Goal: Obtain resource: Download file/media

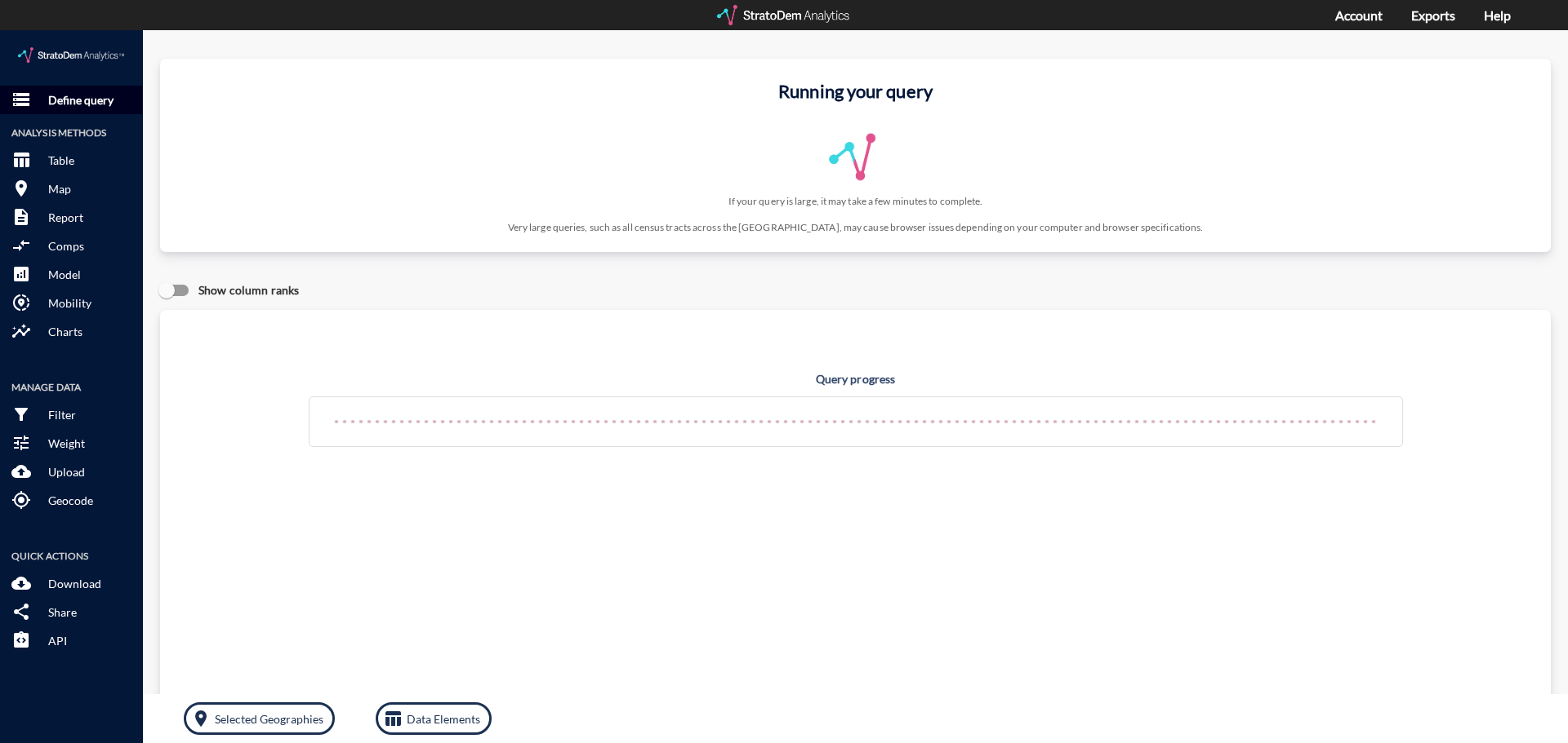
click p "Define query"
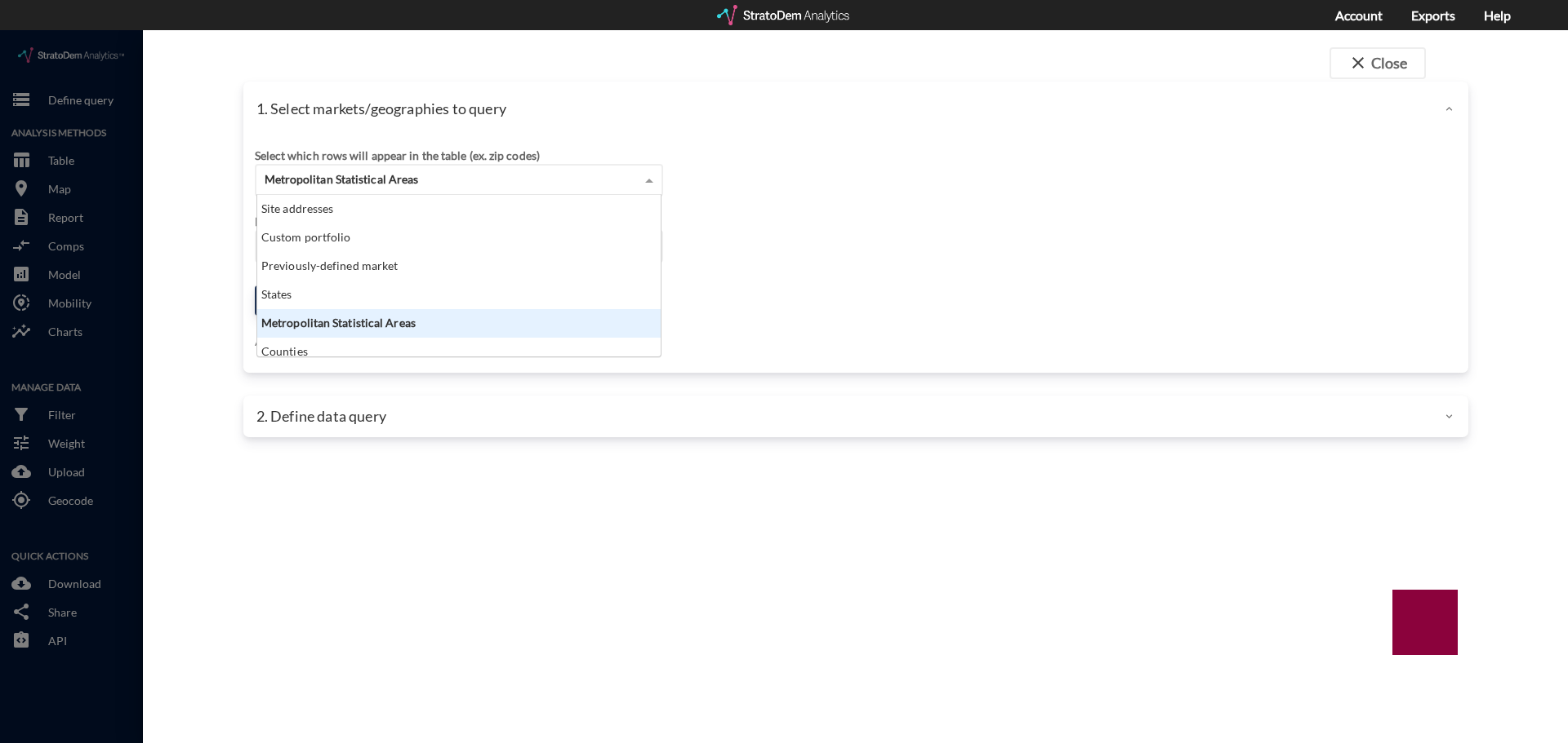
click span "Metropolitan Statistical Areas"
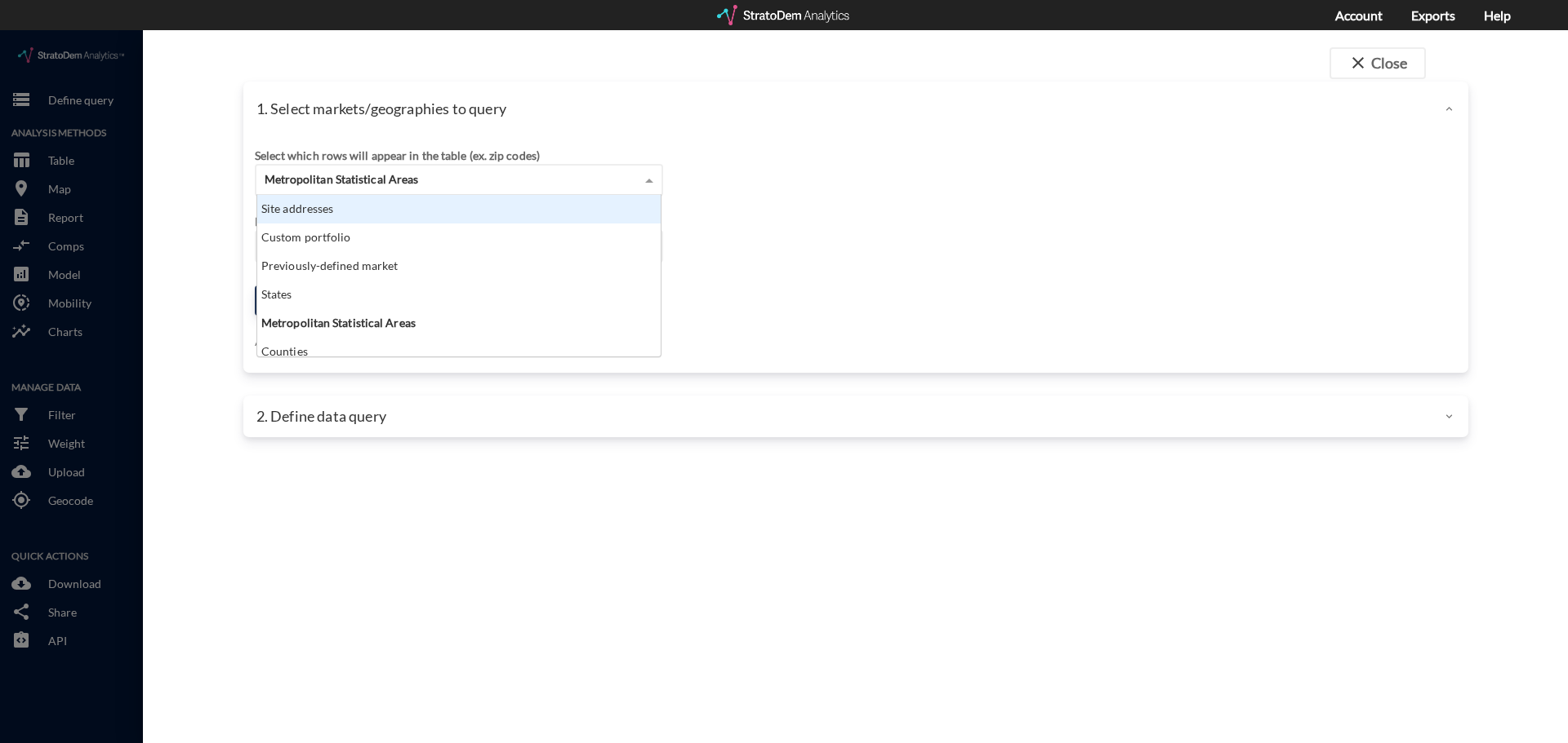
click div "Site addresses"
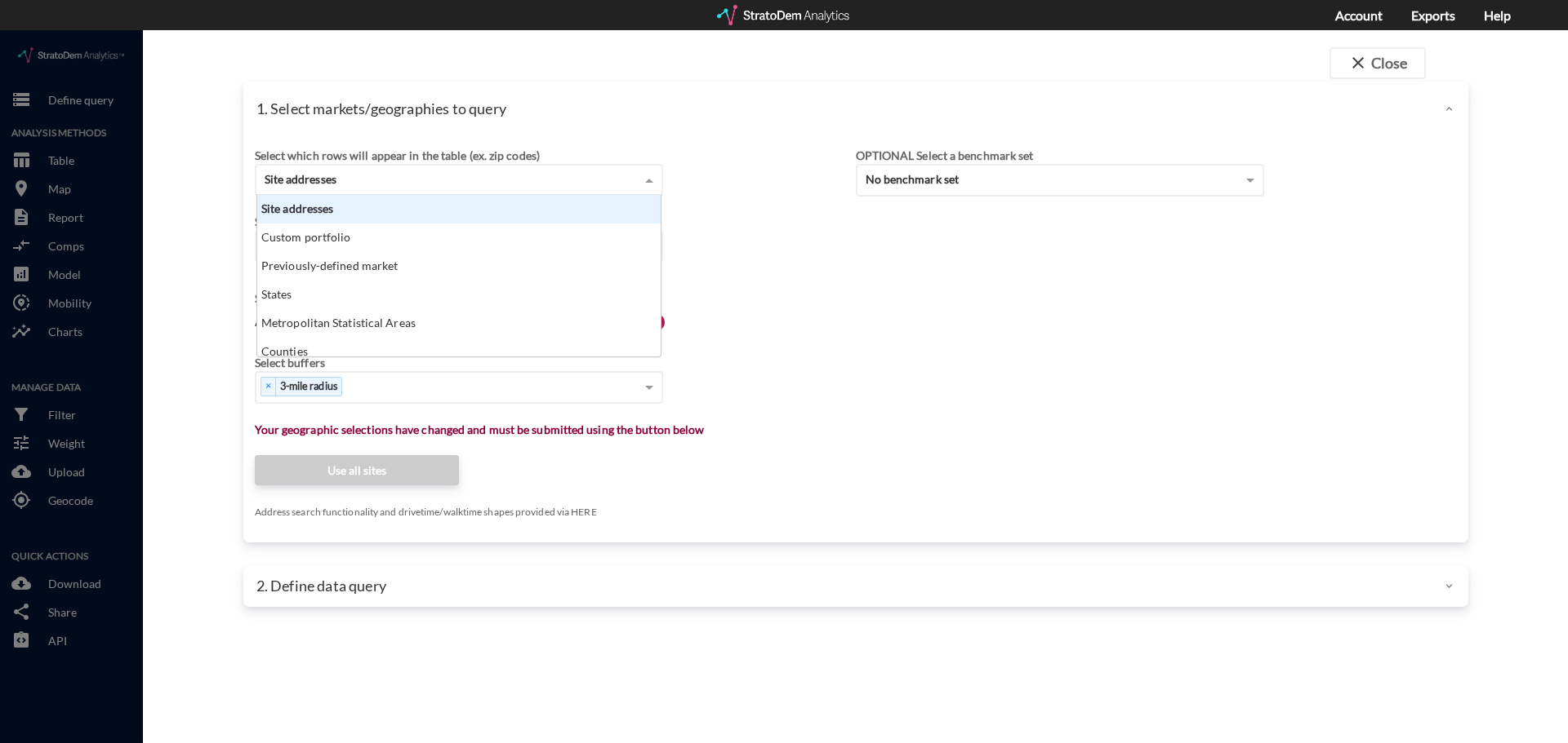
scroll to position [13, 11]
click div "Site addresses"
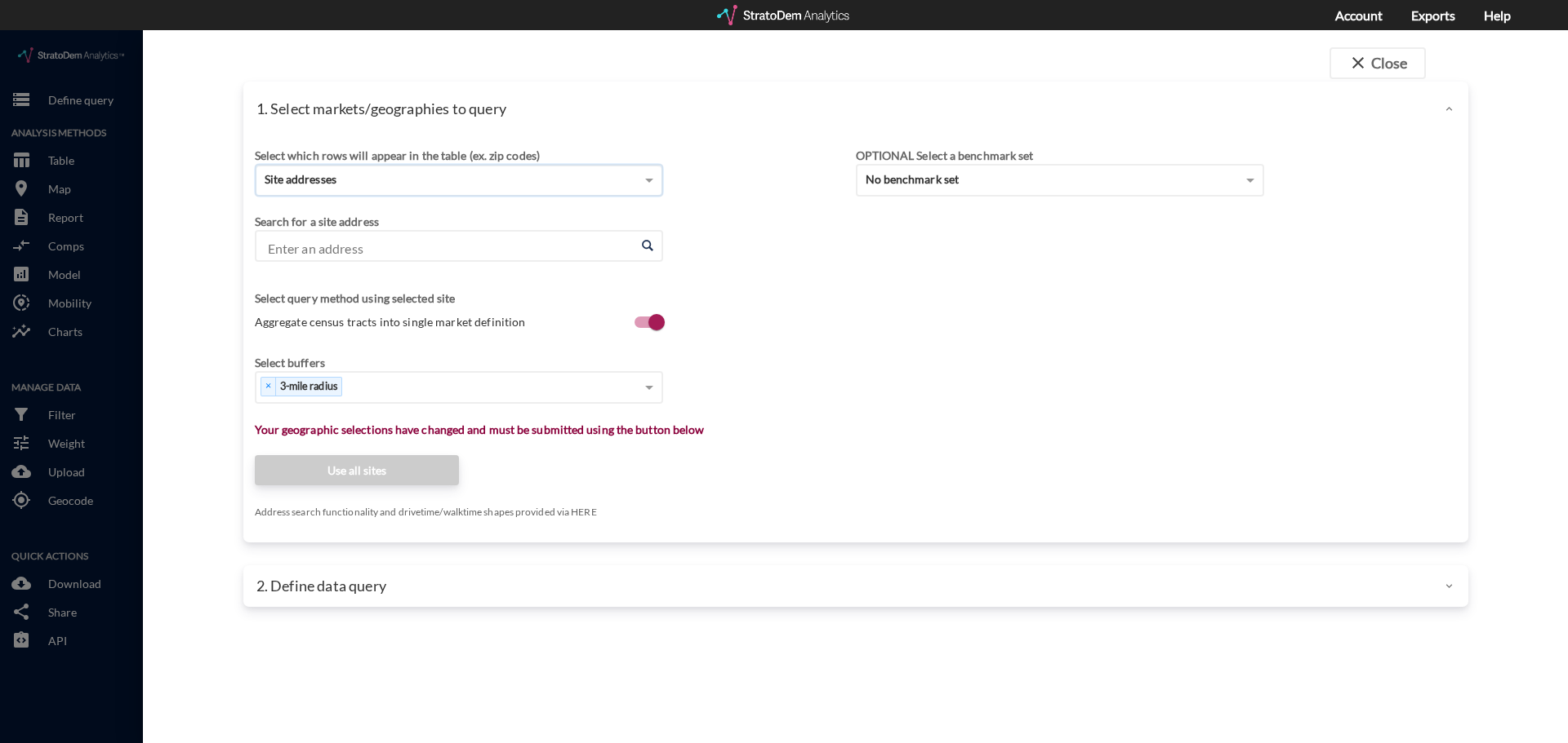
click input "Enter an address"
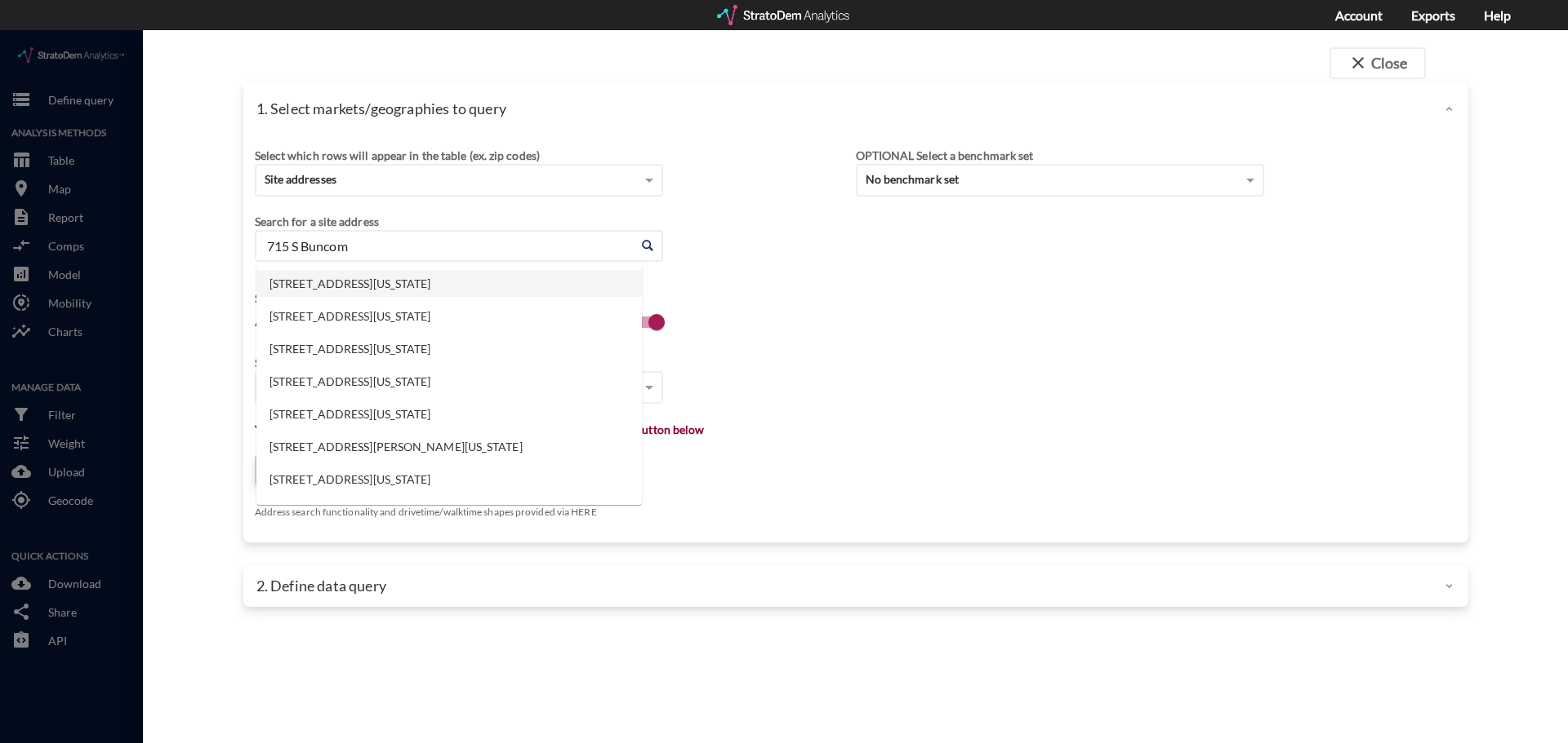
click li "715 S Buncombe Rd, Greer, South Carolina"
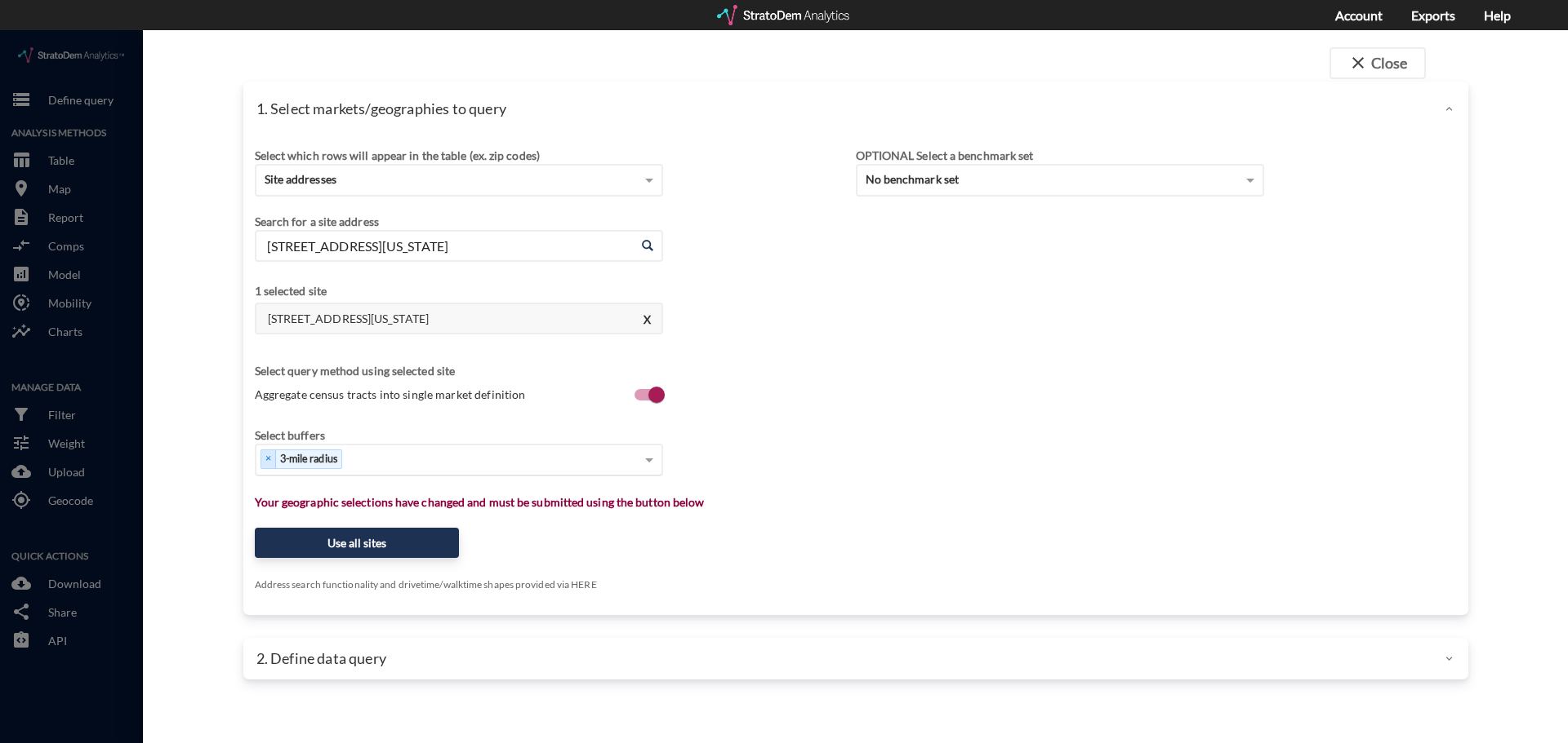
type input "715 S Buncombe Rd, Greer, South Carolina"
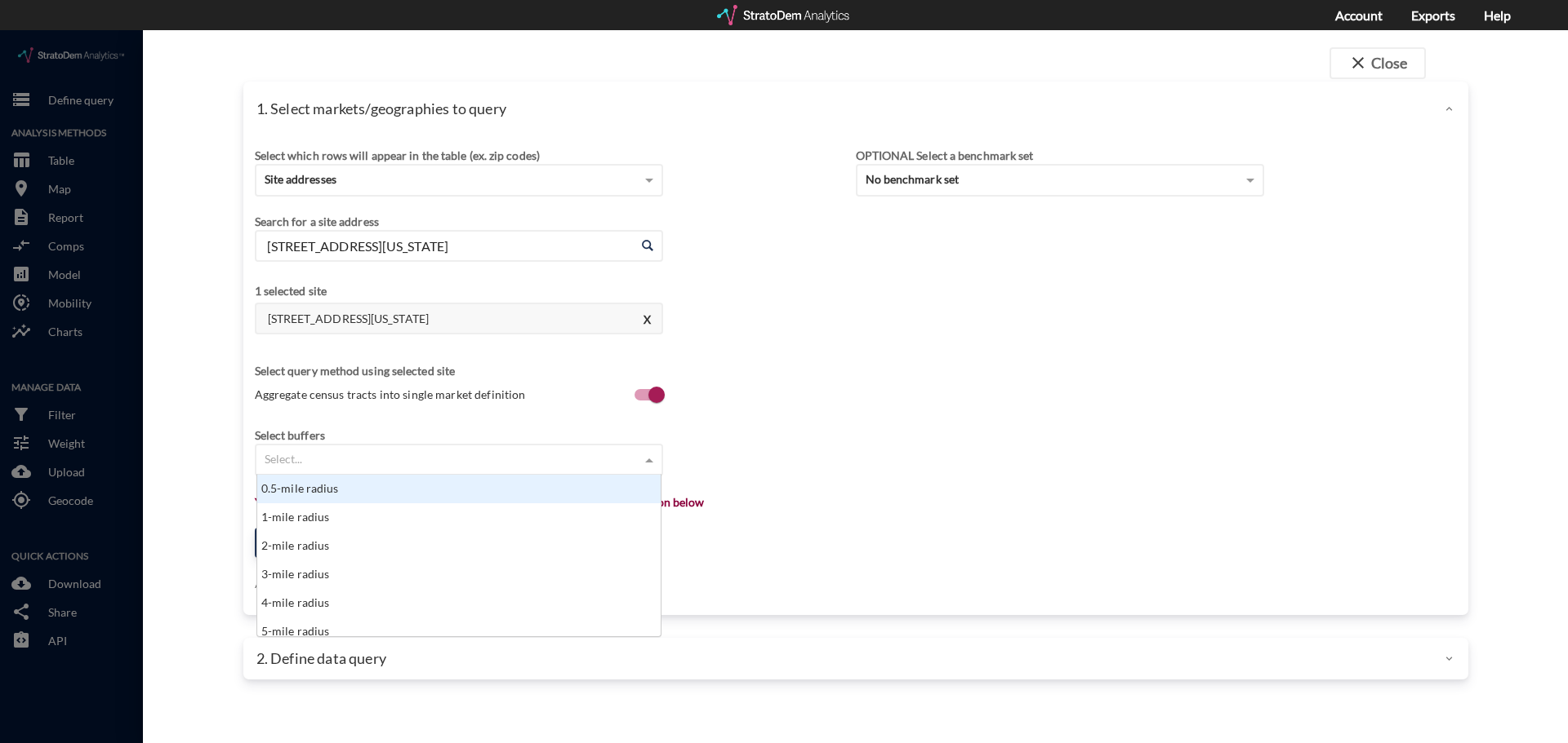
click span
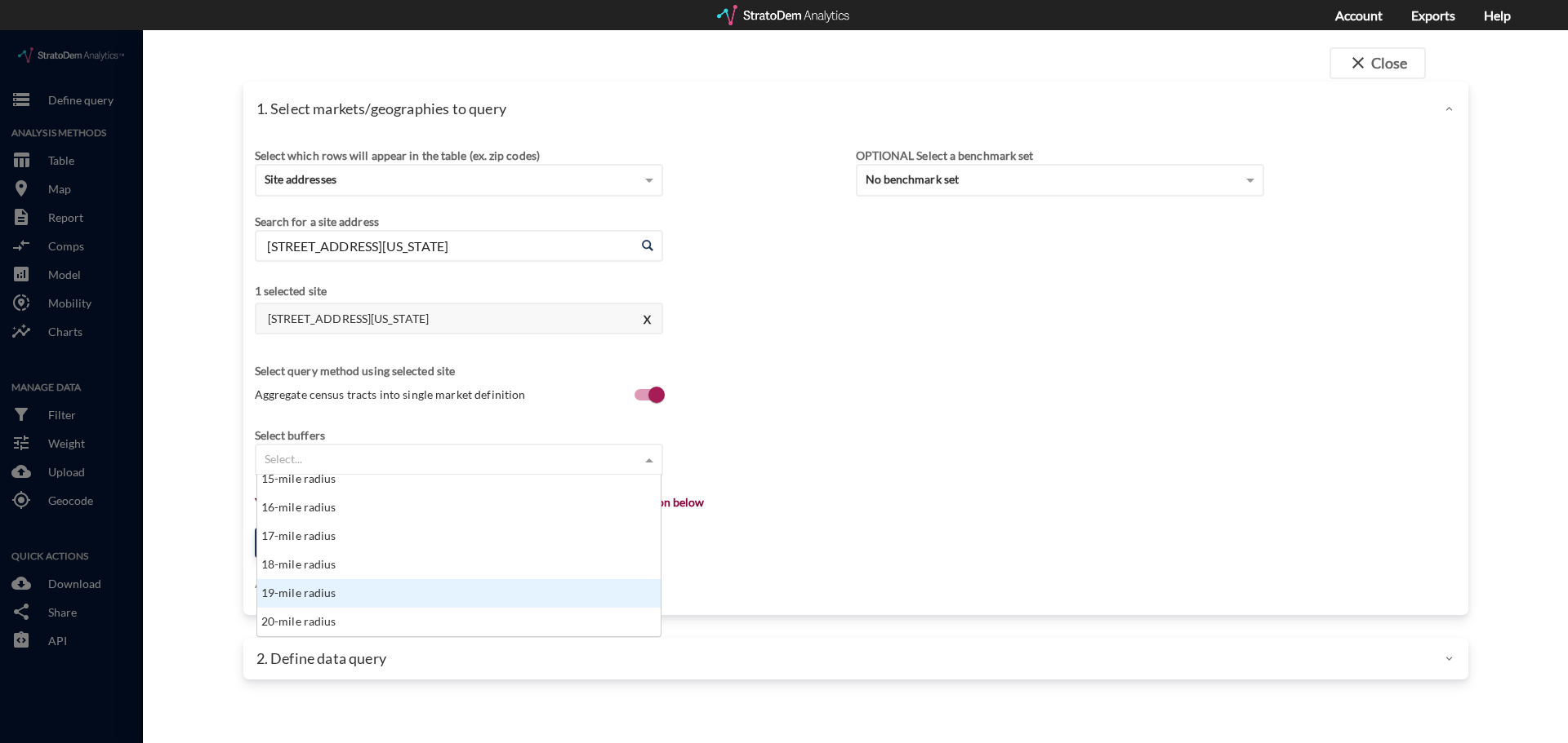
scroll to position [490, 0]
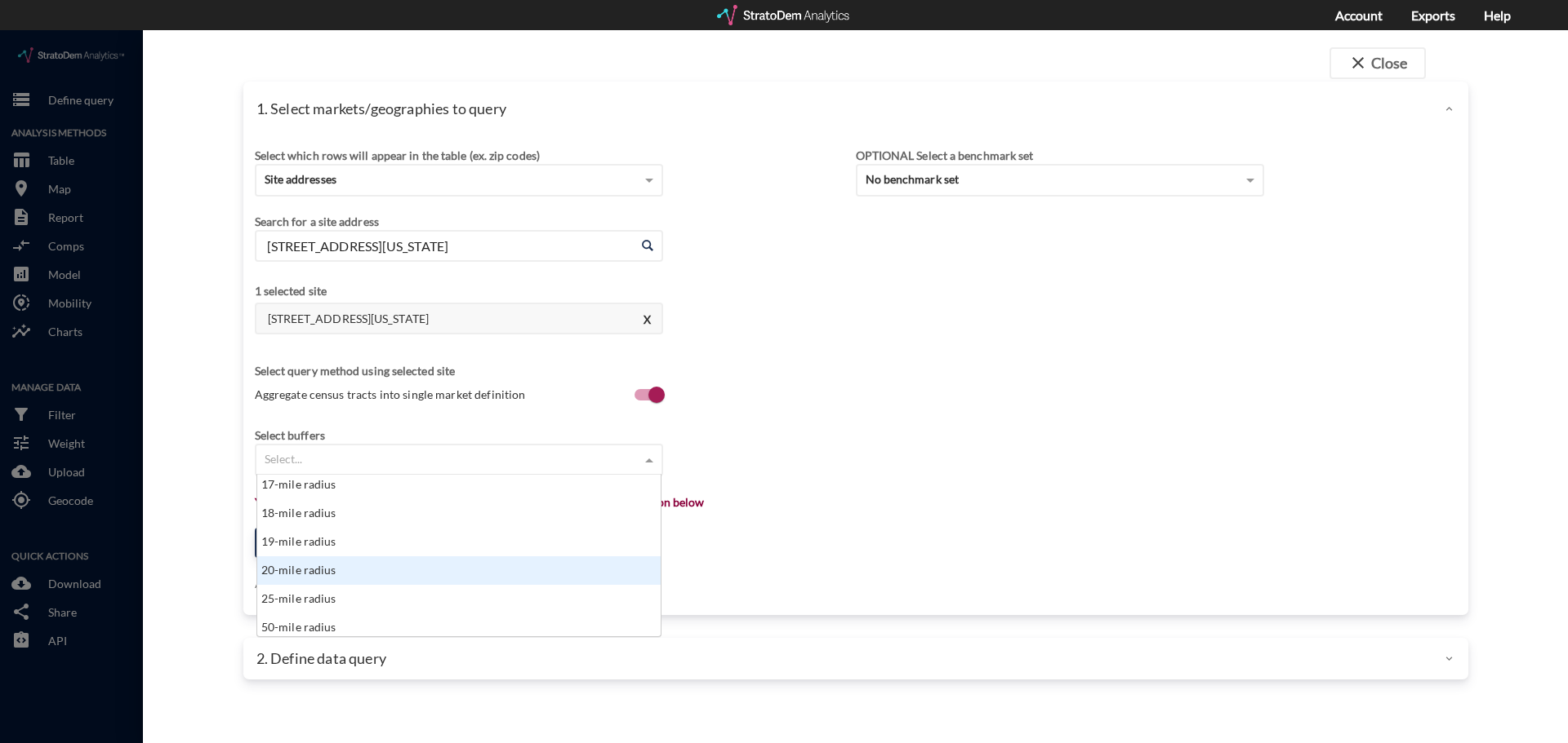
click div "20-mile radius"
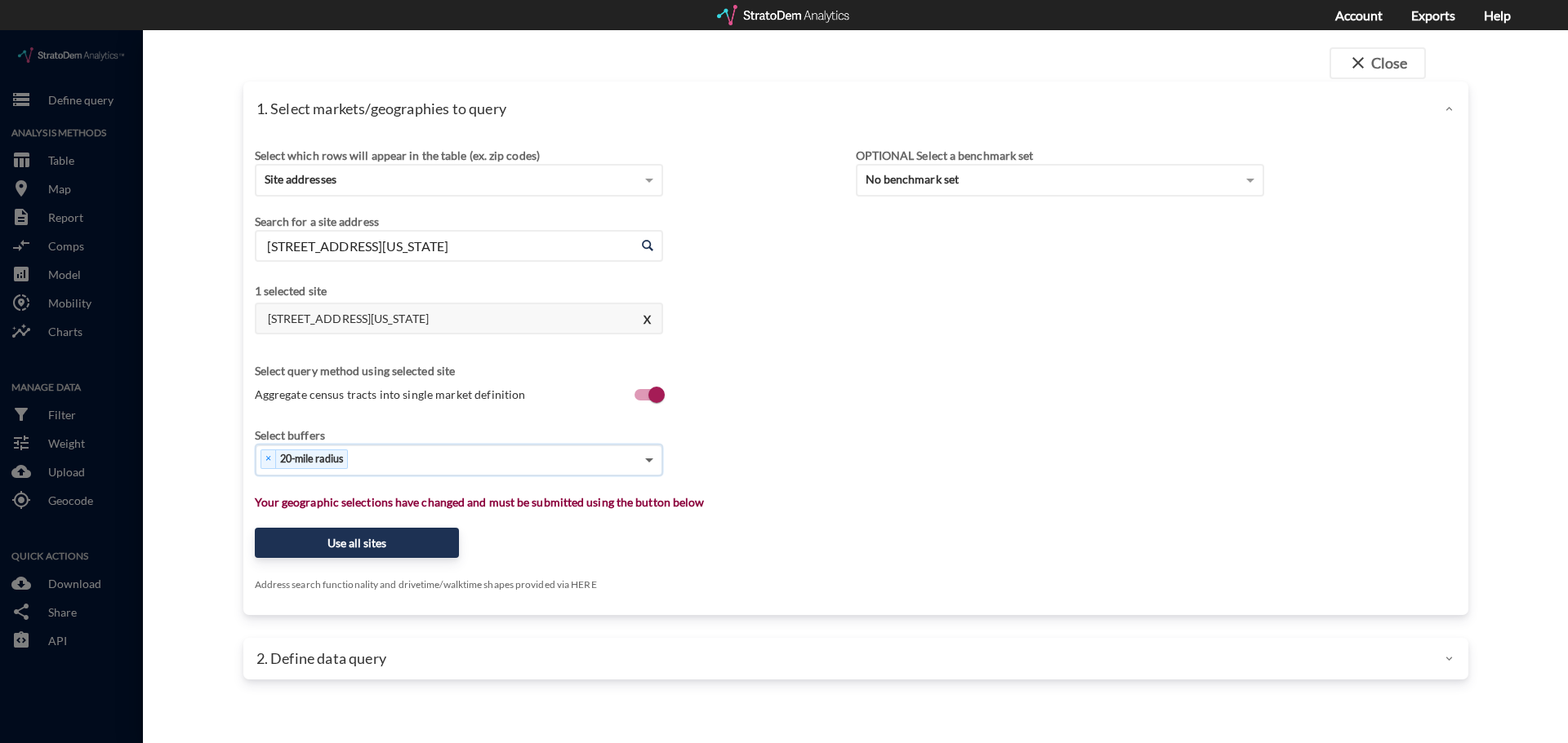
click span
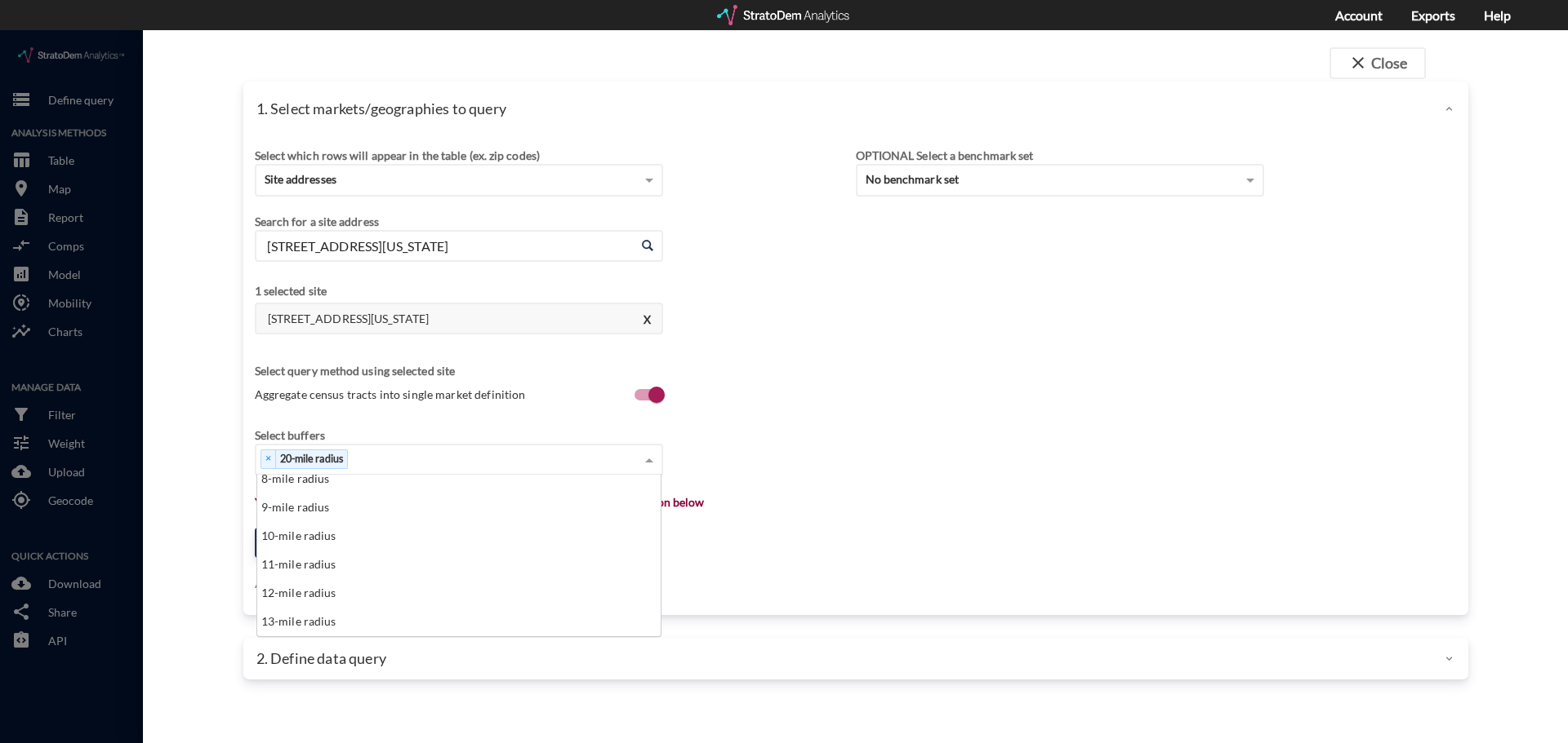
scroll to position [326, 0]
click div "13-mile radius"
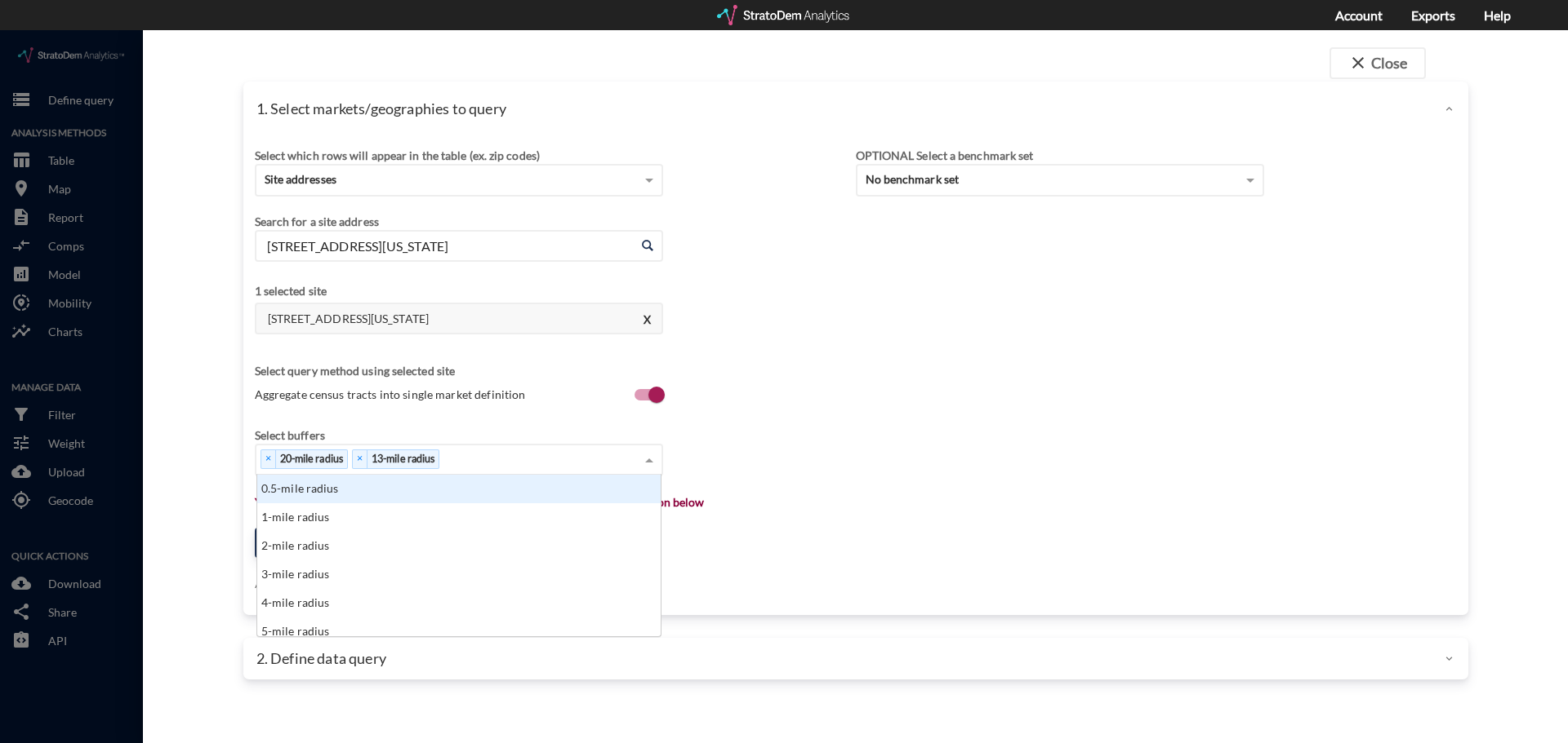
click span
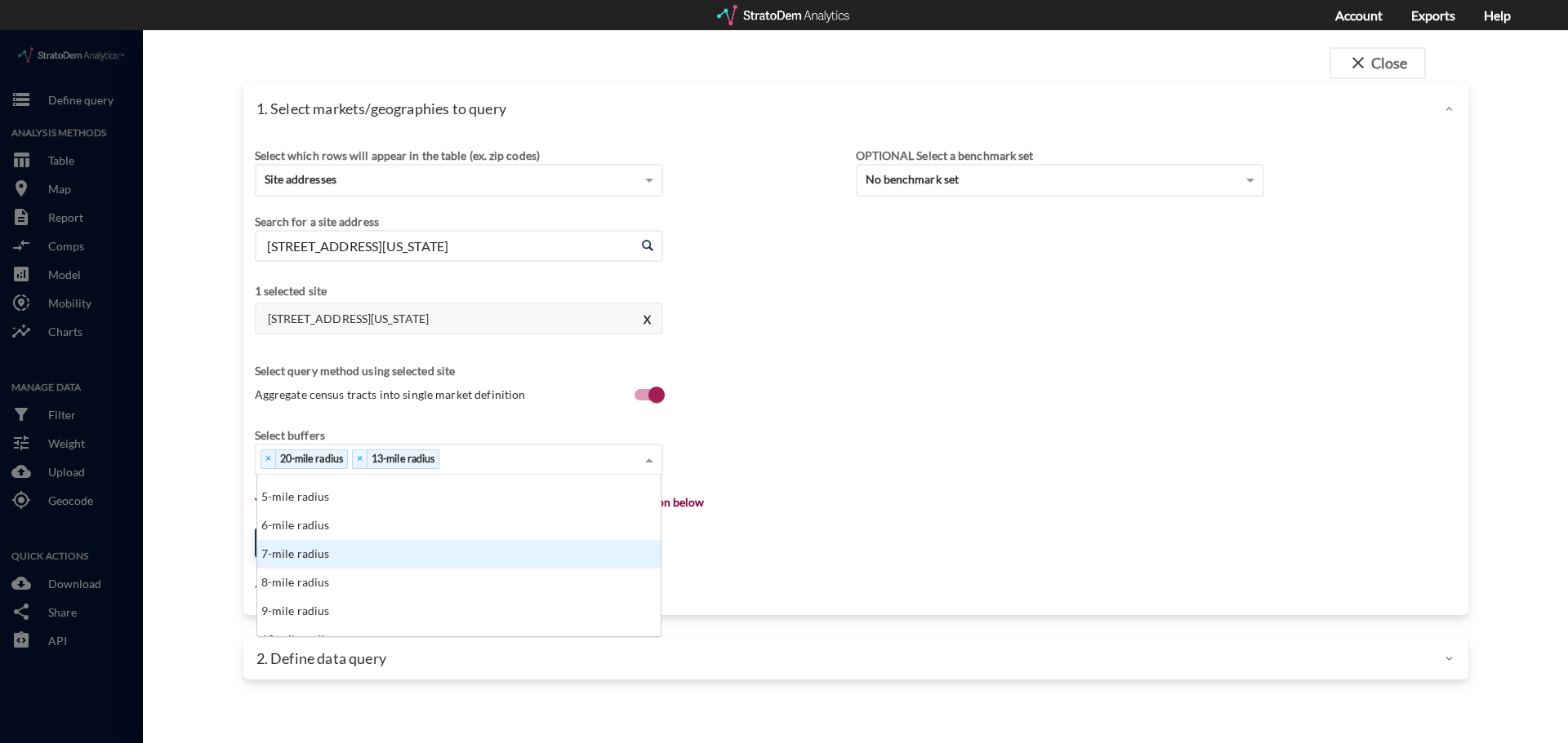
scroll to position [163, 0]
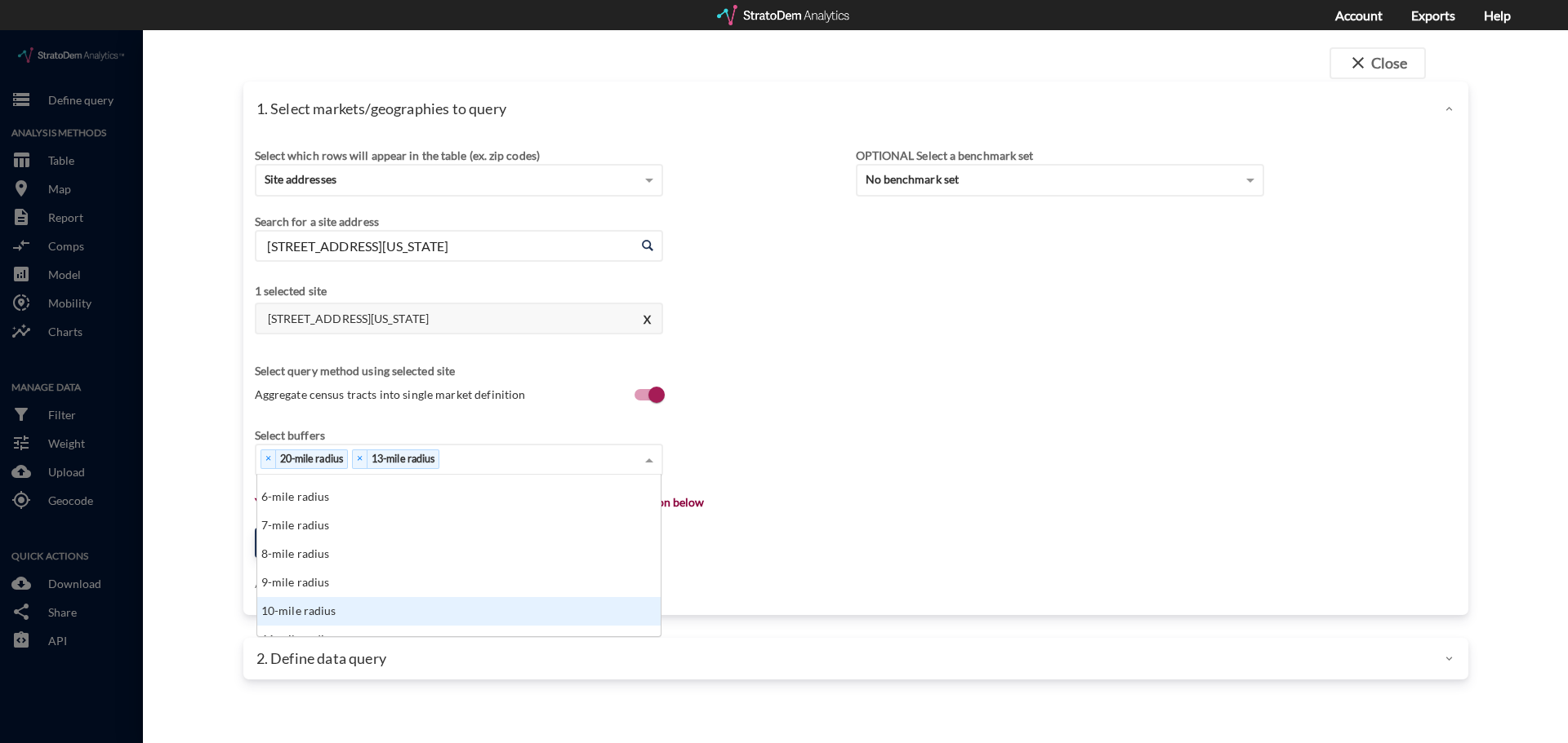
click div "10-mile radius"
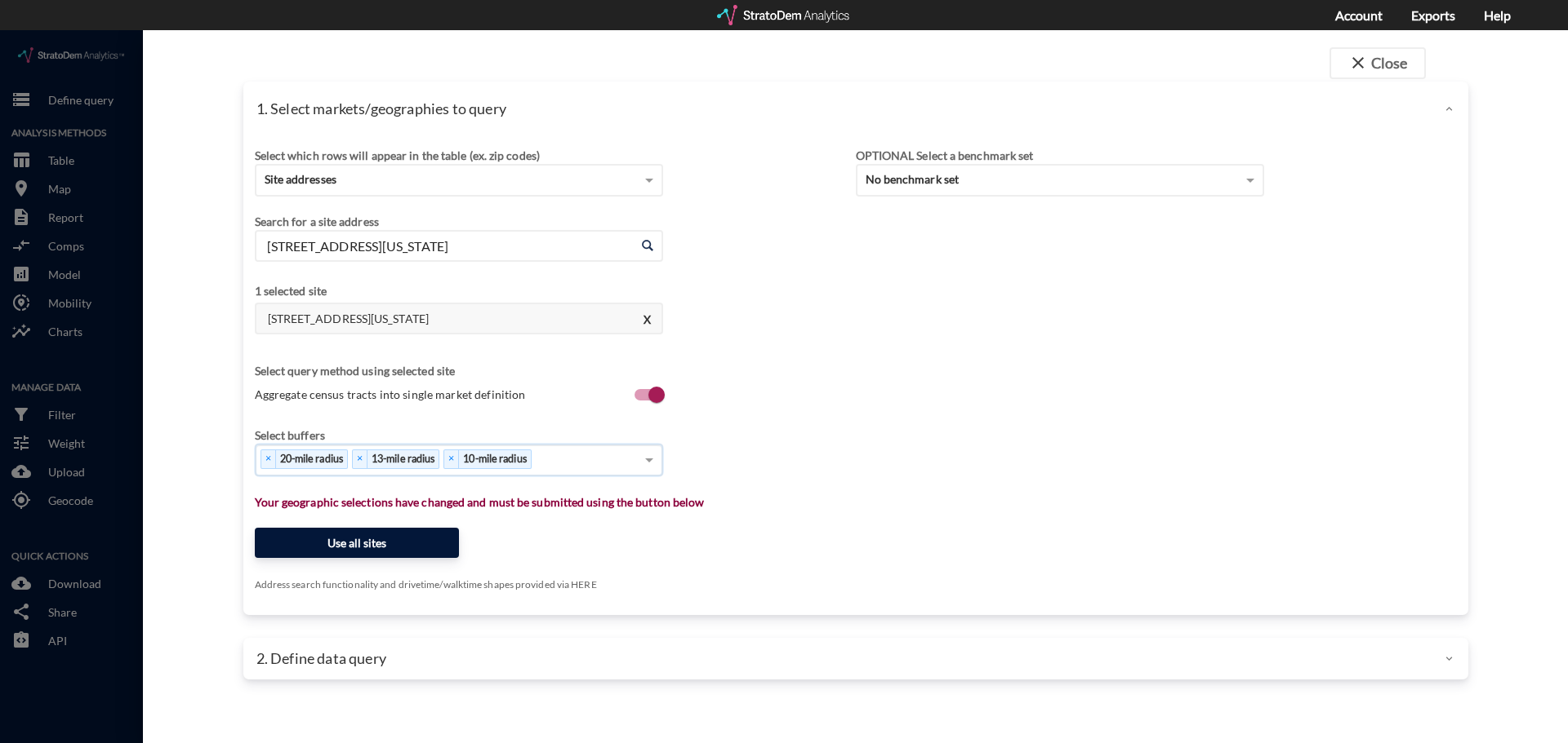
click button "Use all sites"
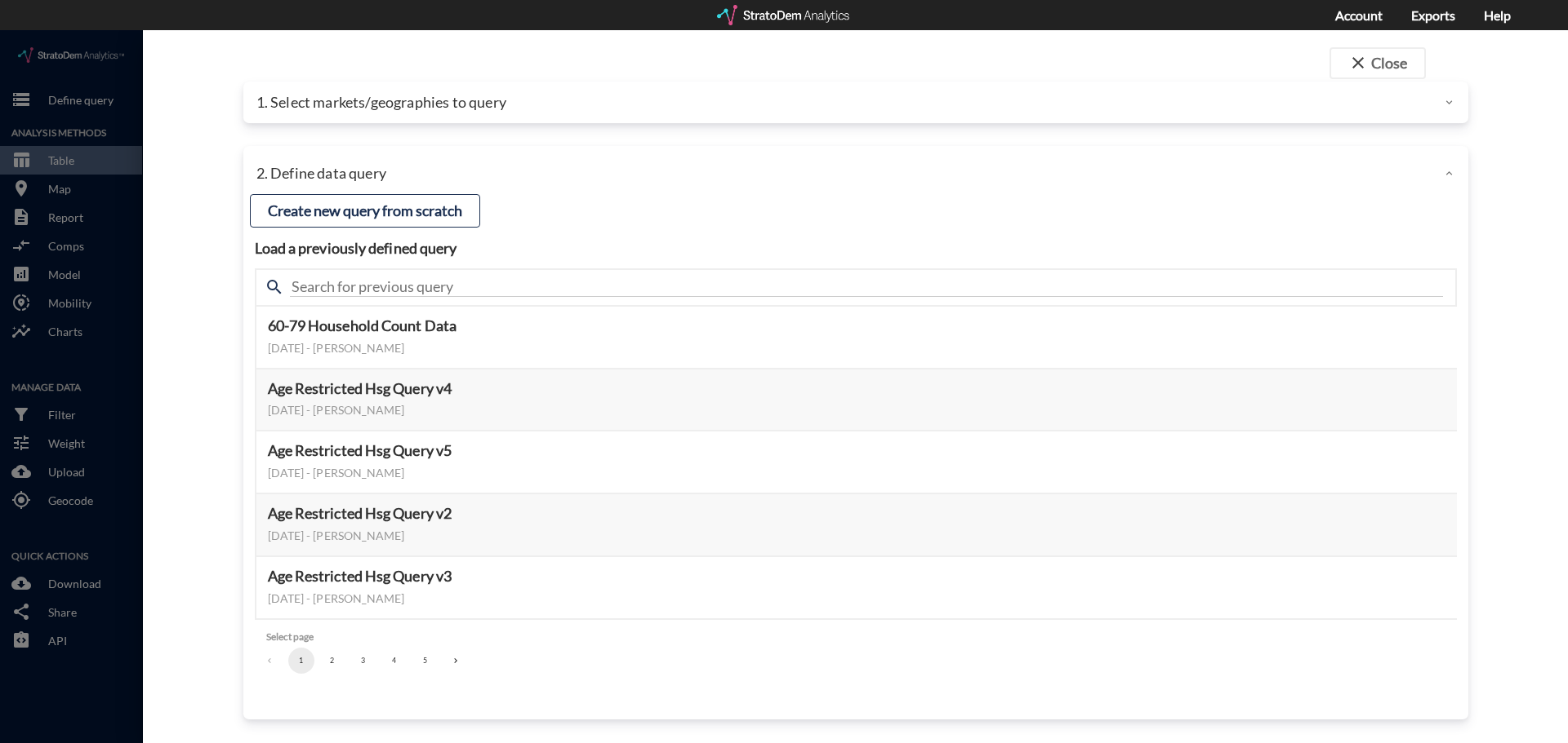
click button "2"
click button "3"
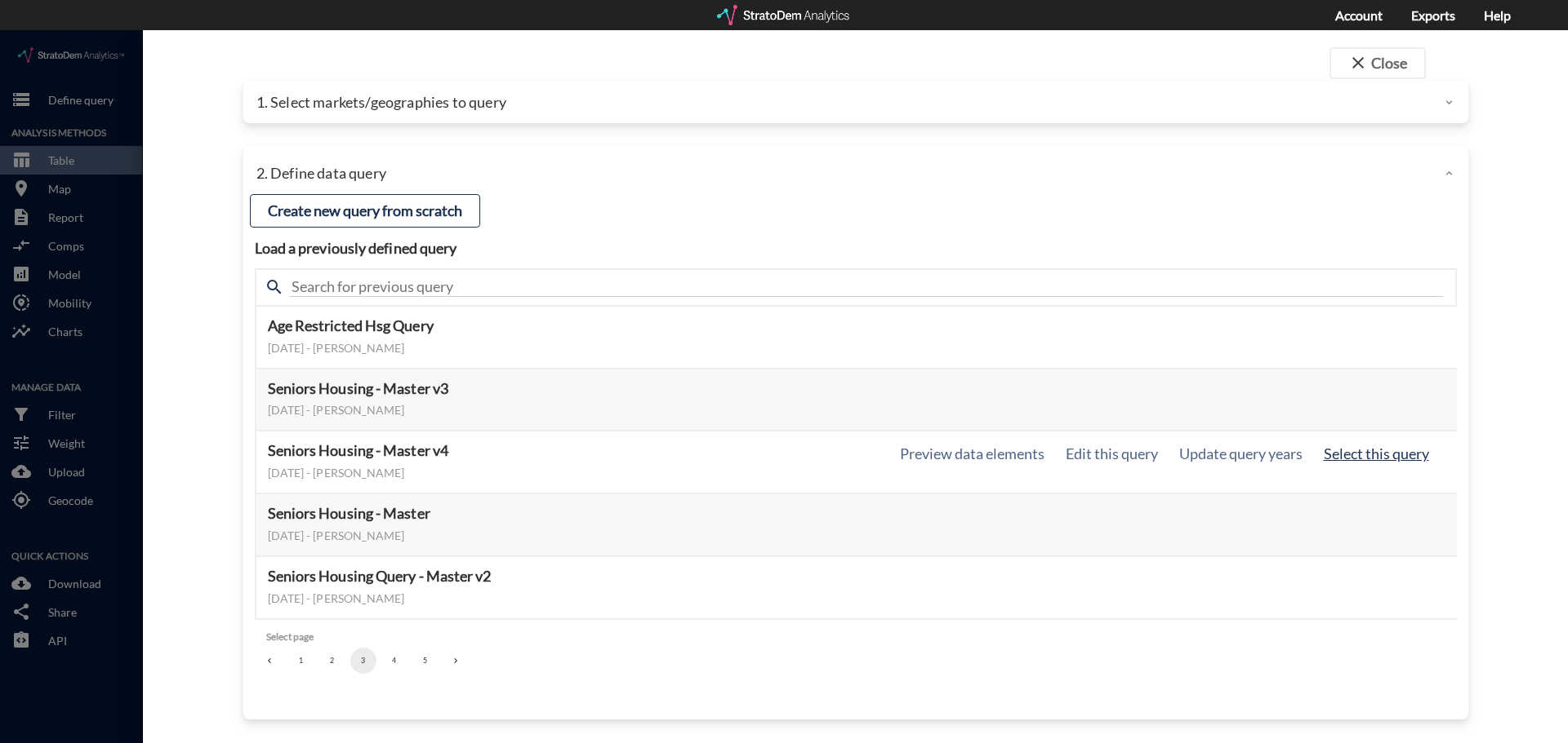
click button "Select this query"
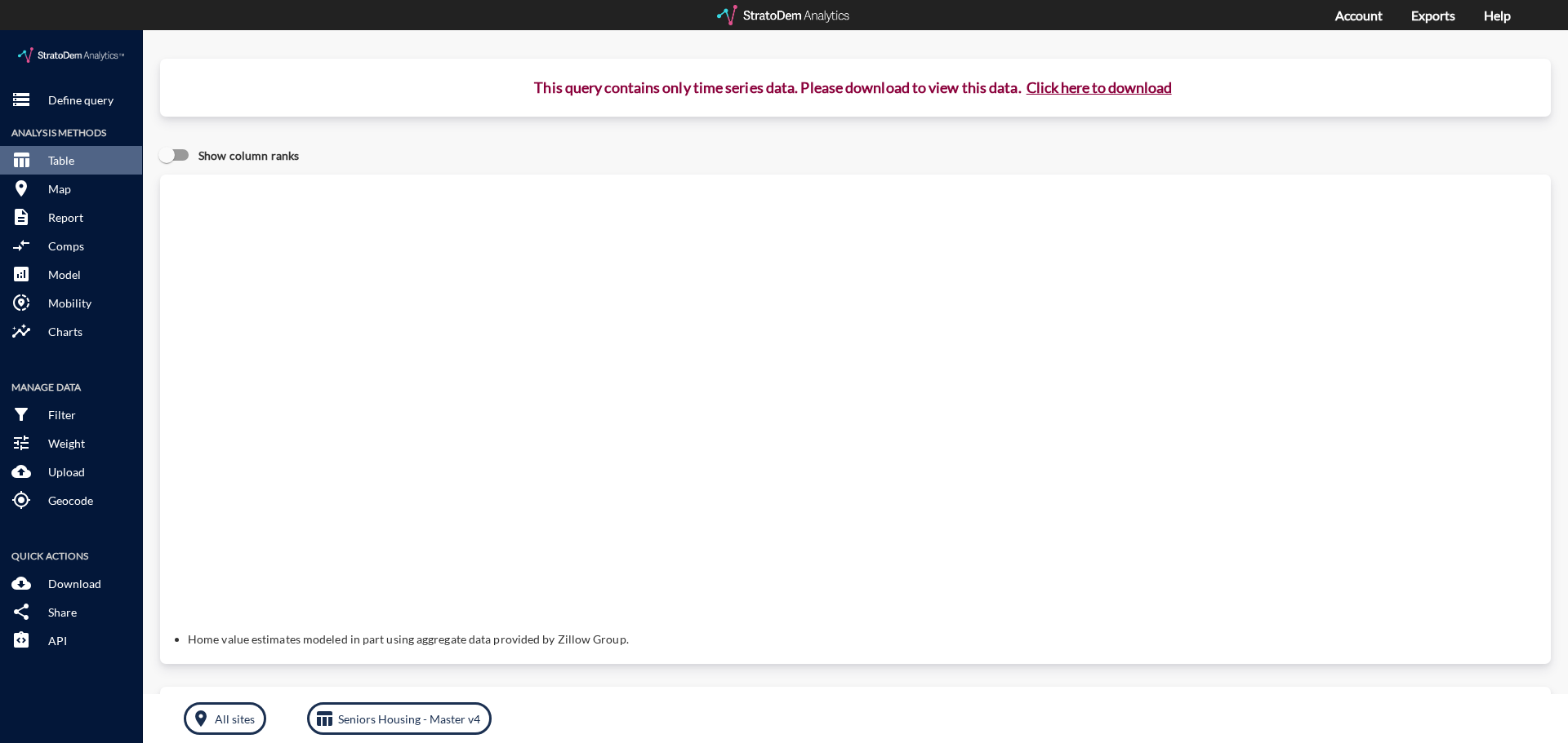
click button "Click here to download"
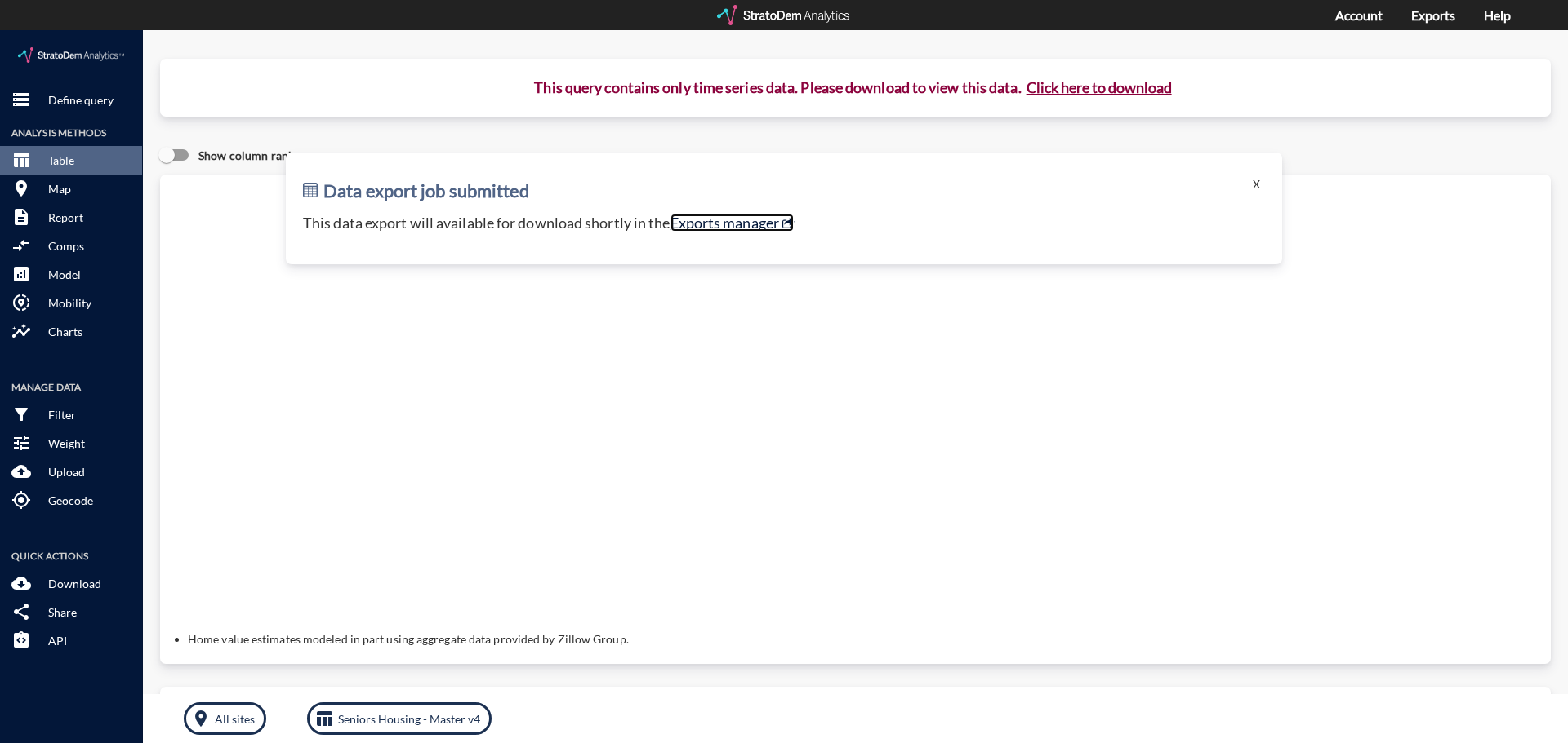
click link "Exports manager"
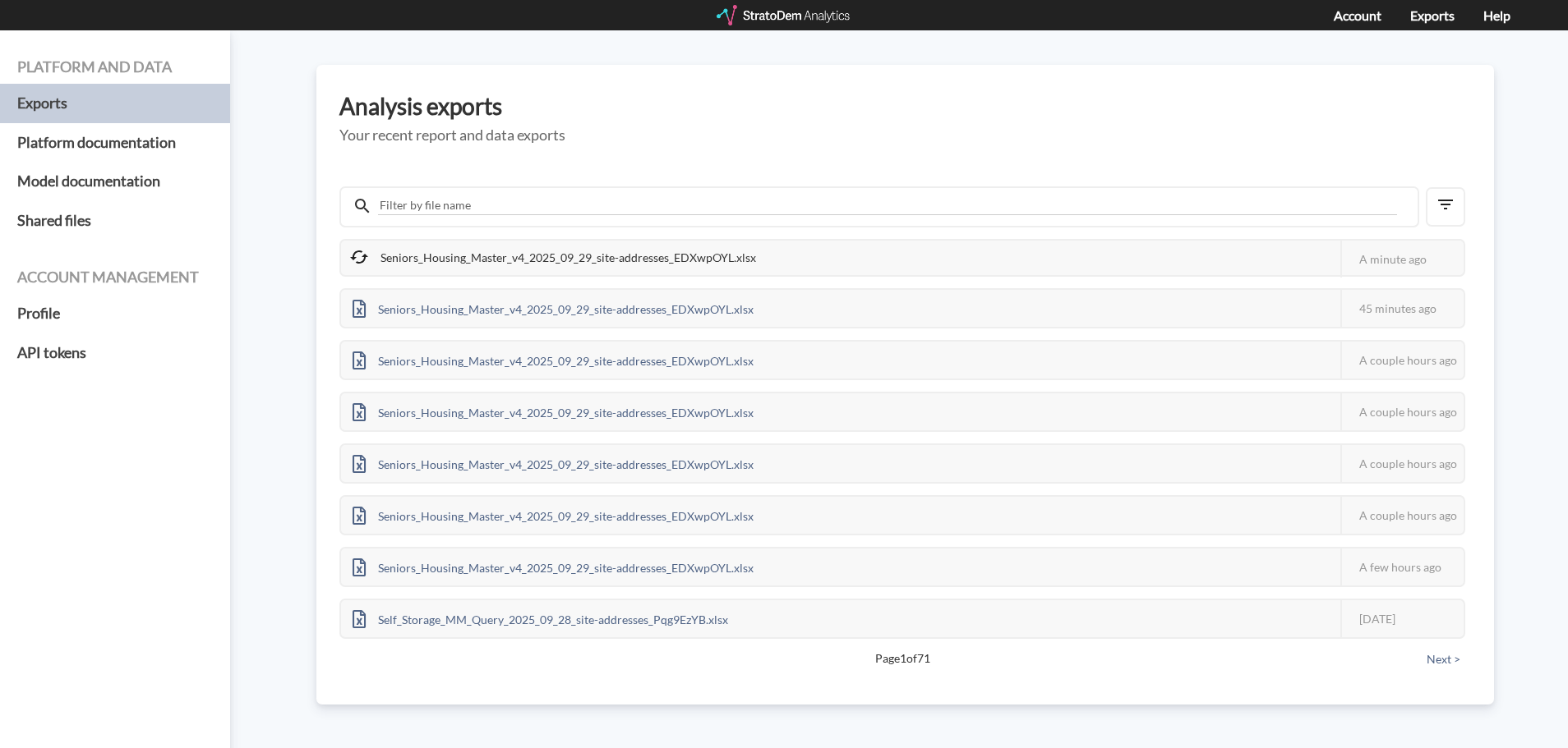
click at [641, 262] on div "Seniors_Housing_Master_v4_2025_09_29_site-addresses_EDXwpOYL.xlsx" at bounding box center [555, 258] width 427 height 34
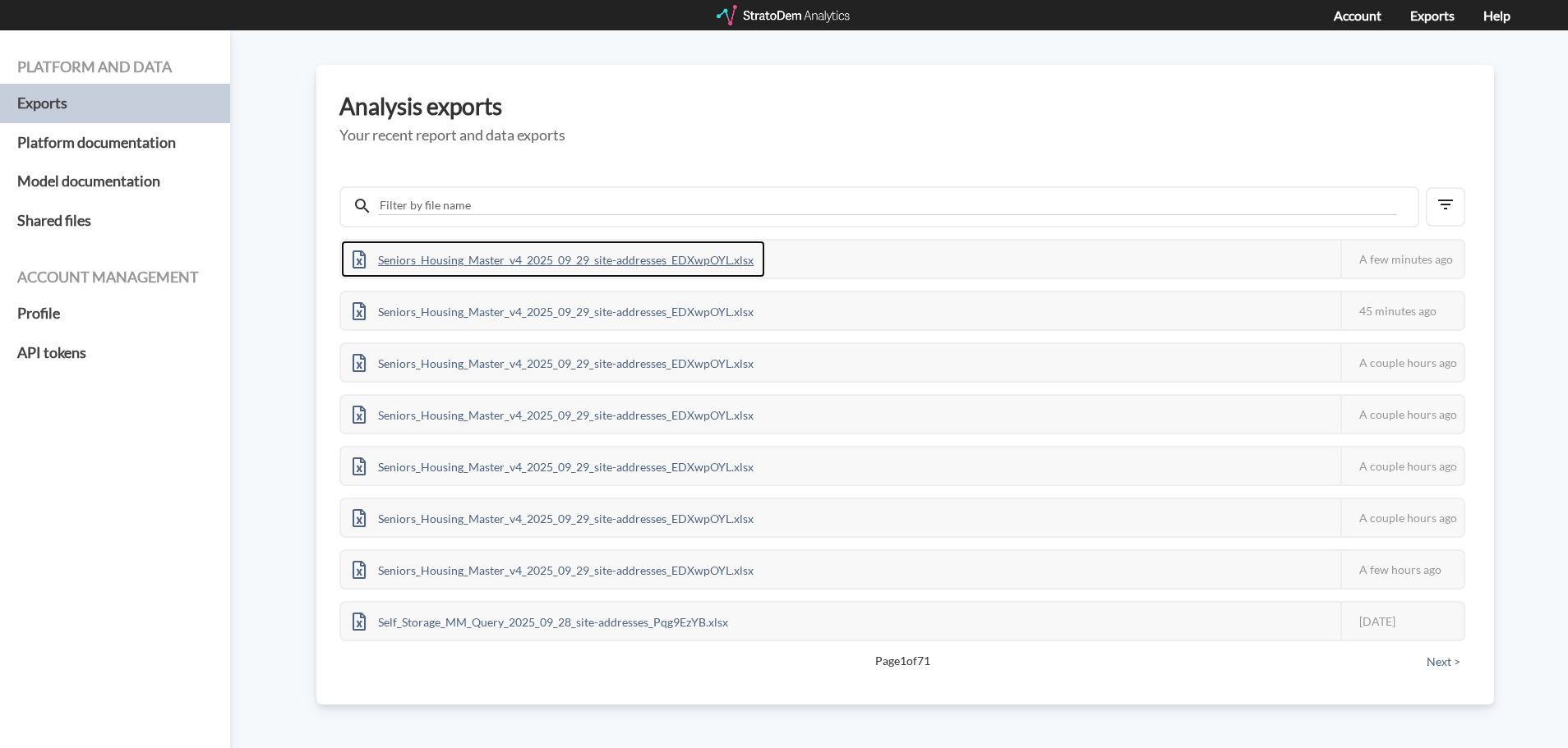
click at [563, 261] on div "Seniors_Housing_Master_v4_2025_09_29_site-addresses_EDXwpOYL.xlsx" at bounding box center [553, 259] width 424 height 37
